Goal: Find specific page/section: Find specific page/section

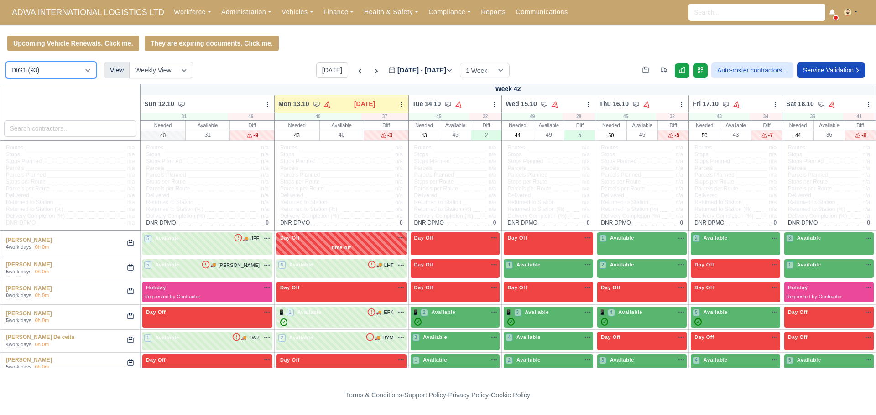
click at [47, 74] on select "DIG1 (93) DHW1 (54)" at bounding box center [50, 70] width 91 height 16
select select "2"
click at [5, 63] on select "DIG1 (93) DHW1 (54)" at bounding box center [50, 70] width 91 height 16
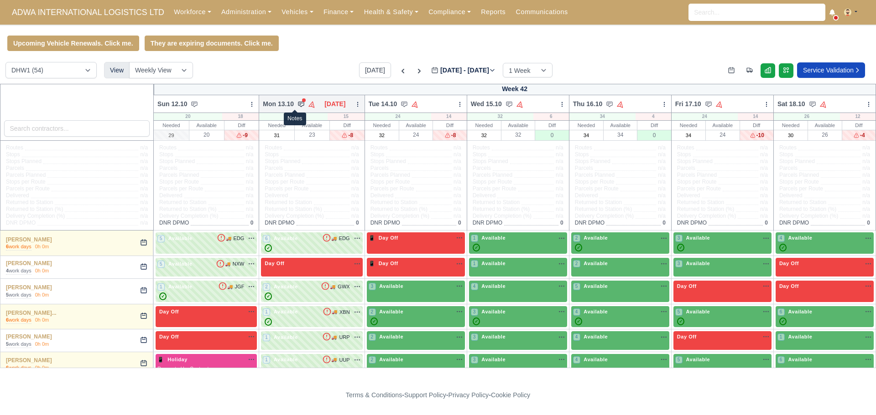
click at [298, 104] on icon at bounding box center [300, 104] width 5 height 5
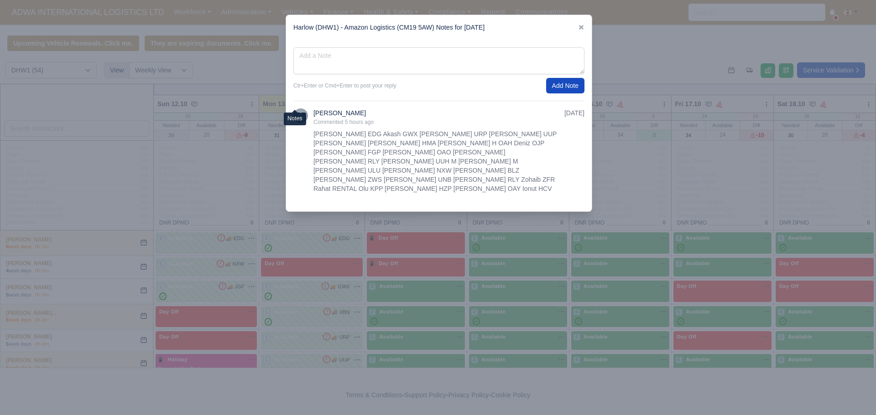
click at [584, 26] on div "Harlow (DHW1) - Amazon Logistics (CM19 5AW) Notes for [DATE]" at bounding box center [439, 27] width 306 height 25
click at [581, 29] on icon at bounding box center [581, 27] width 6 height 6
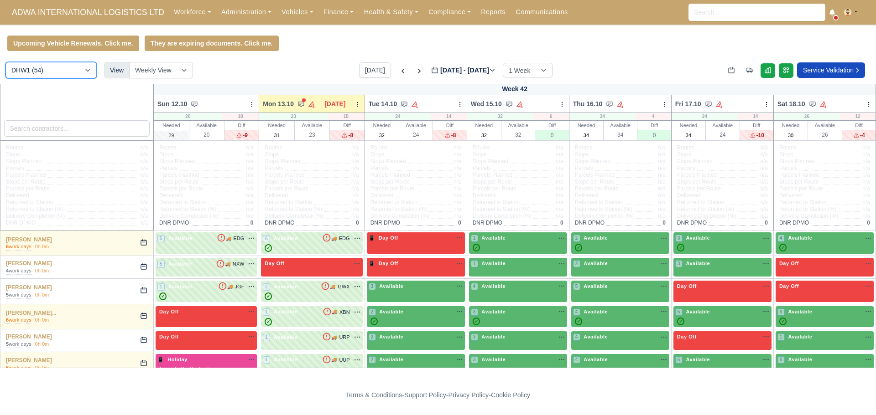
click at [51, 74] on select "DIG1 (93) DHW1 (54)" at bounding box center [50, 70] width 91 height 16
select select "1"
click at [5, 63] on select "DIG1 (93) DHW1 (54)" at bounding box center [50, 70] width 91 height 16
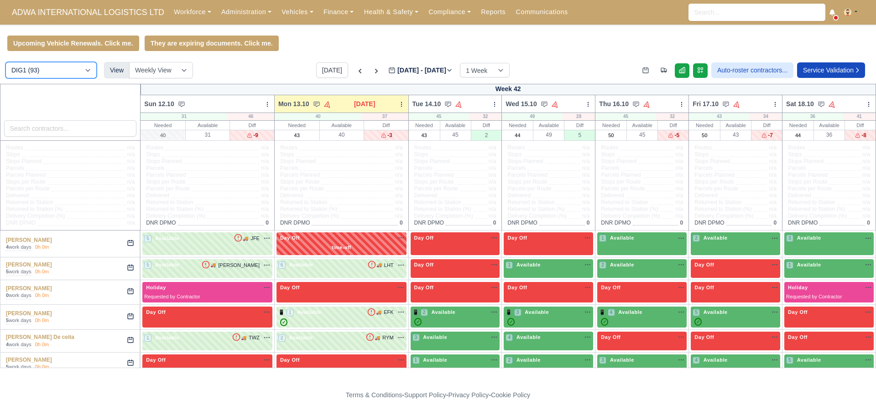
click at [48, 71] on select "DIG1 (93) DHW1 (54)" at bounding box center [50, 70] width 91 height 16
select select "2"
click at [5, 63] on select "DIG1 (93) DHW1 (54)" at bounding box center [50, 70] width 91 height 16
